Goal: Task Accomplishment & Management: Use online tool/utility

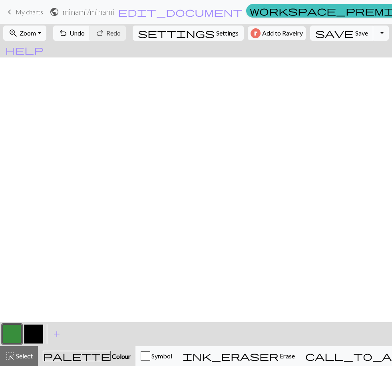
scroll to position [545, 0]
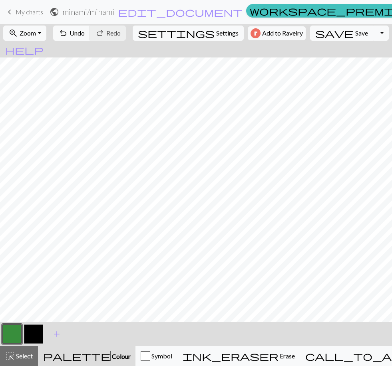
click at [7, 16] on span "keyboard_arrow_left" at bounding box center [10, 11] width 10 height 11
click at [355, 32] on span "Save" at bounding box center [361, 33] width 13 height 8
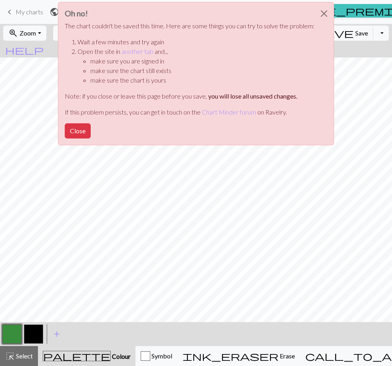
click at [322, 10] on button "Close" at bounding box center [323, 13] width 19 height 22
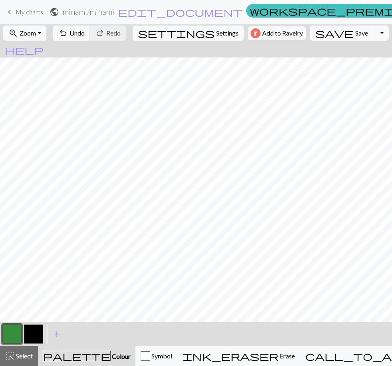
click at [355, 32] on span "Save" at bounding box center [361, 33] width 13 height 8
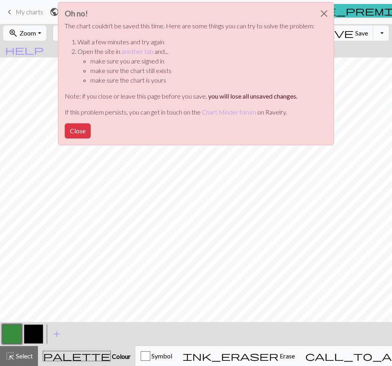
click at [336, 6] on div "Oh no! The chart couldn't be saved this time. Here are some things you can try …" at bounding box center [196, 76] width 392 height 152
click at [324, 10] on button "Close" at bounding box center [323, 13] width 19 height 22
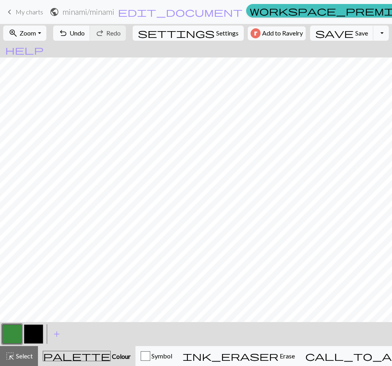
click at [330, 27] on button "save Save Save" at bounding box center [342, 33] width 64 height 15
click at [326, 32] on button "save Save Save" at bounding box center [342, 33] width 64 height 15
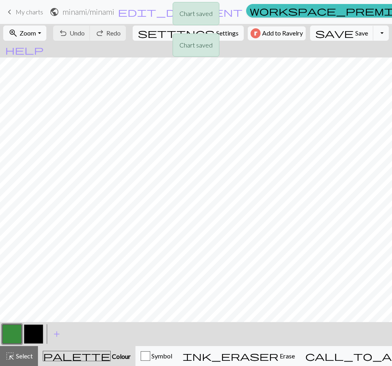
click at [12, 4] on div "Chart saved Chart saved" at bounding box center [196, 31] width 392 height 63
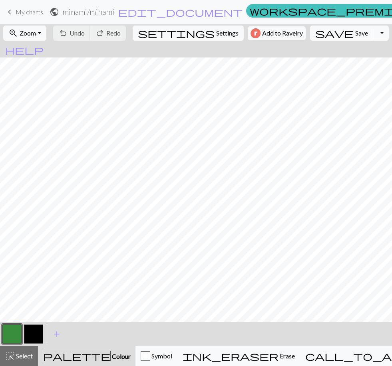
click at [10, 12] on span "keyboard_arrow_left" at bounding box center [10, 11] width 10 height 11
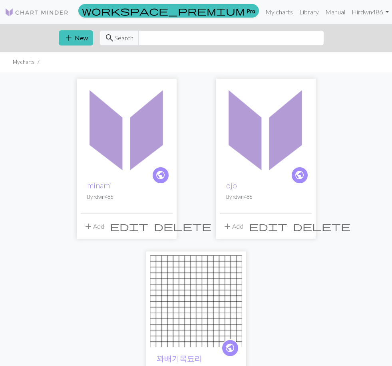
click at [267, 121] on img at bounding box center [266, 129] width 92 height 92
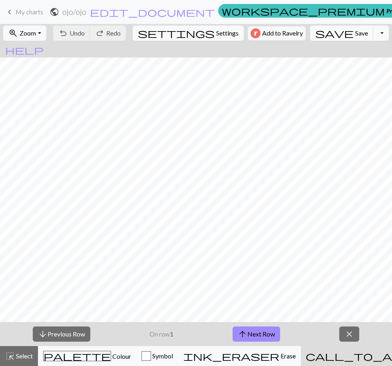
click at [36, 34] on span "Zoom" at bounding box center [28, 33] width 16 height 8
click at [46, 64] on button "Fit width" at bounding box center [35, 63] width 63 height 13
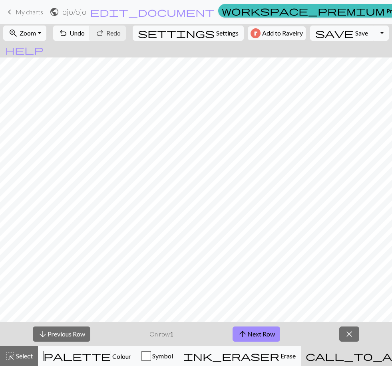
click at [269, 328] on button "arrow_upward Next Row" at bounding box center [257, 334] width 48 height 15
click at [270, 329] on button "arrow_upward Next Row" at bounding box center [257, 334] width 48 height 15
click at [270, 331] on button "arrow_upward Next Row" at bounding box center [257, 334] width 48 height 15
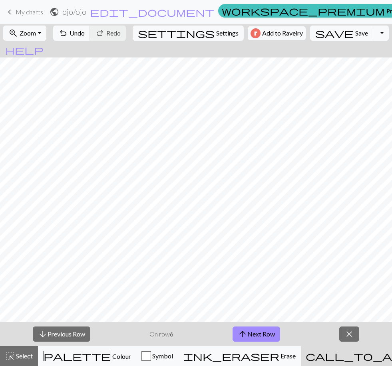
click at [270, 331] on button "arrow_upward Next Row" at bounding box center [257, 334] width 48 height 15
click at [270, 330] on button "arrow_upward Next Row" at bounding box center [257, 334] width 48 height 15
click at [270, 331] on button "arrow_upward Next Row" at bounding box center [257, 334] width 48 height 15
click at [270, 331] on button "arrow_upward Next Row" at bounding box center [258, 334] width 48 height 15
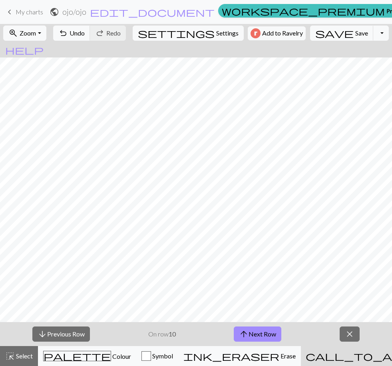
click at [270, 332] on button "arrow_upward Next Row" at bounding box center [258, 334] width 48 height 15
click at [270, 331] on button "arrow_upward Next Row" at bounding box center [258, 334] width 48 height 15
click at [269, 330] on button "arrow_upward Next Row" at bounding box center [258, 334] width 48 height 15
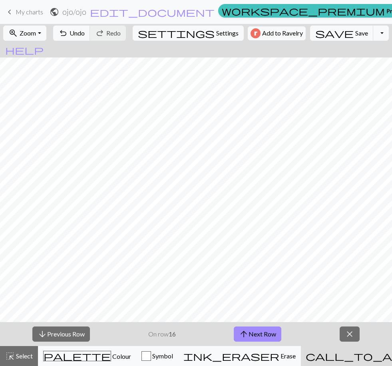
click at [268, 330] on button "arrow_upward Next Row" at bounding box center [258, 334] width 48 height 15
click at [268, 332] on button "arrow_upward Next Row" at bounding box center [258, 334] width 48 height 15
click at [270, 332] on button "arrow_upward Next Row" at bounding box center [258, 334] width 48 height 15
click at [268, 331] on button "arrow_upward Next Row" at bounding box center [258, 334] width 48 height 15
click at [275, 332] on button "arrow_upward Next Row" at bounding box center [258, 334] width 48 height 15
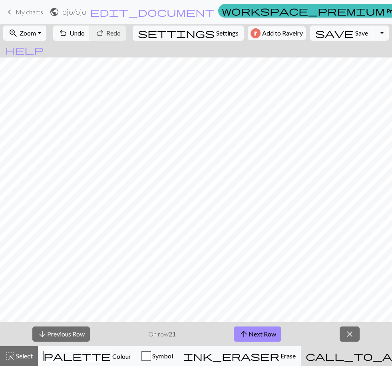
click at [255, 329] on button "arrow_upward Next Row" at bounding box center [258, 334] width 48 height 15
click at [260, 333] on button "arrow_upward Next Row" at bounding box center [258, 334] width 48 height 15
click at [263, 333] on button "arrow_upward Next Row" at bounding box center [258, 334] width 48 height 15
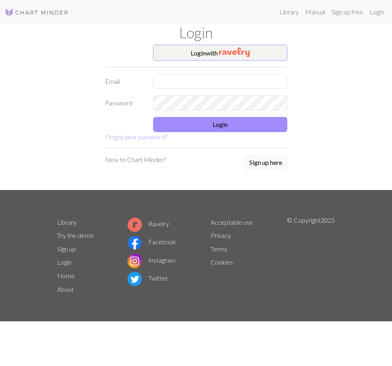
click at [229, 51] on img "button" at bounding box center [234, 53] width 31 height 10
